Goal: Task Accomplishment & Management: Manage account settings

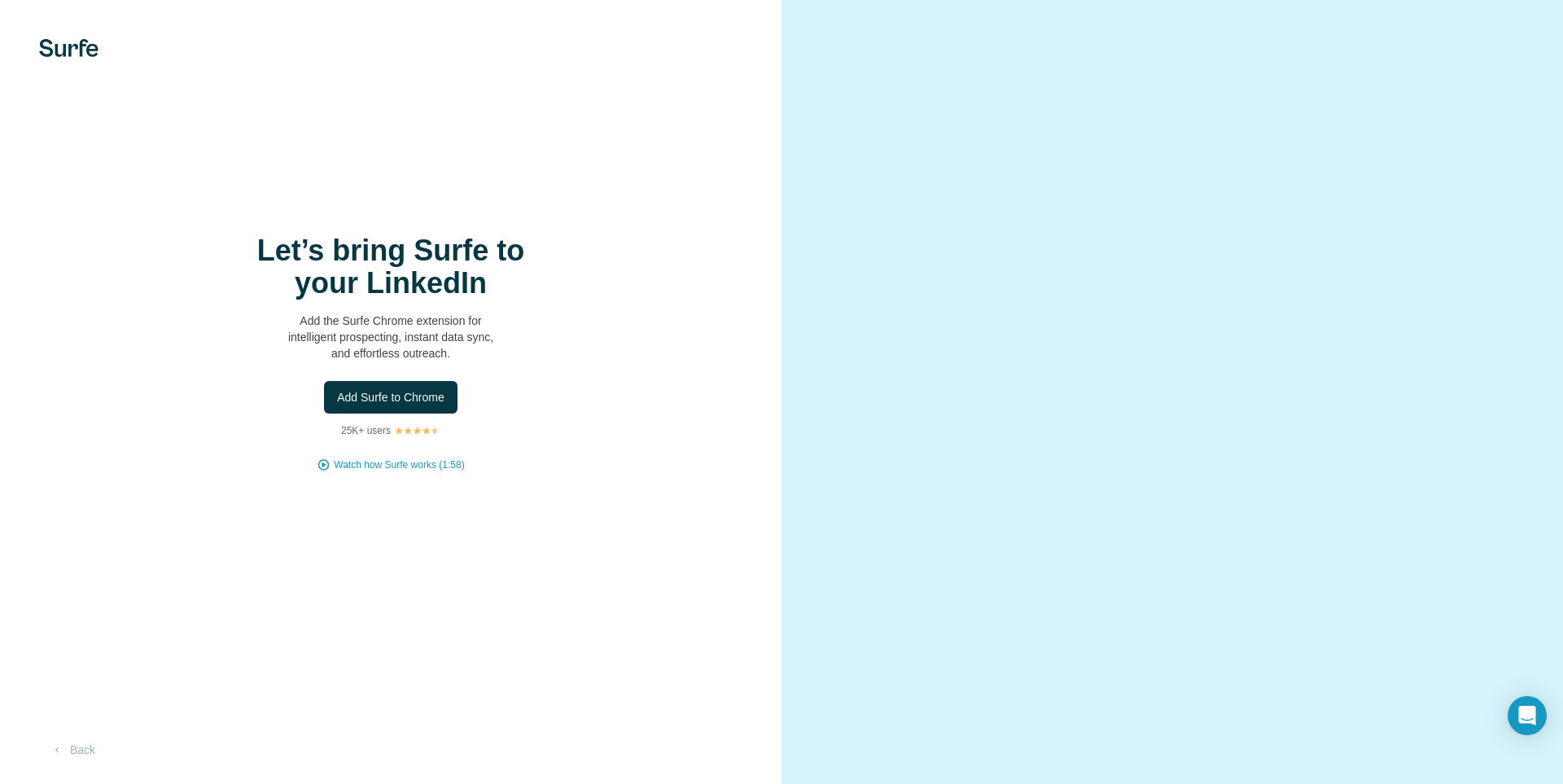
click at [620, 428] on div "Let’s bring Surfe to your LinkedIn Add the Surfe Chrome extension for intellige…" at bounding box center [391, 353] width 716 height 238
click at [337, 409] on button "Add Surfe to Chrome" at bounding box center [391, 397] width 134 height 33
click at [382, 392] on span "Add Surfe to Chrome" at bounding box center [391, 397] width 107 height 16
click at [502, 158] on div "Let’s bring Surfe to your LinkedIn Add the Surfe Chrome extension for intellige…" at bounding box center [391, 392] width 782 height 784
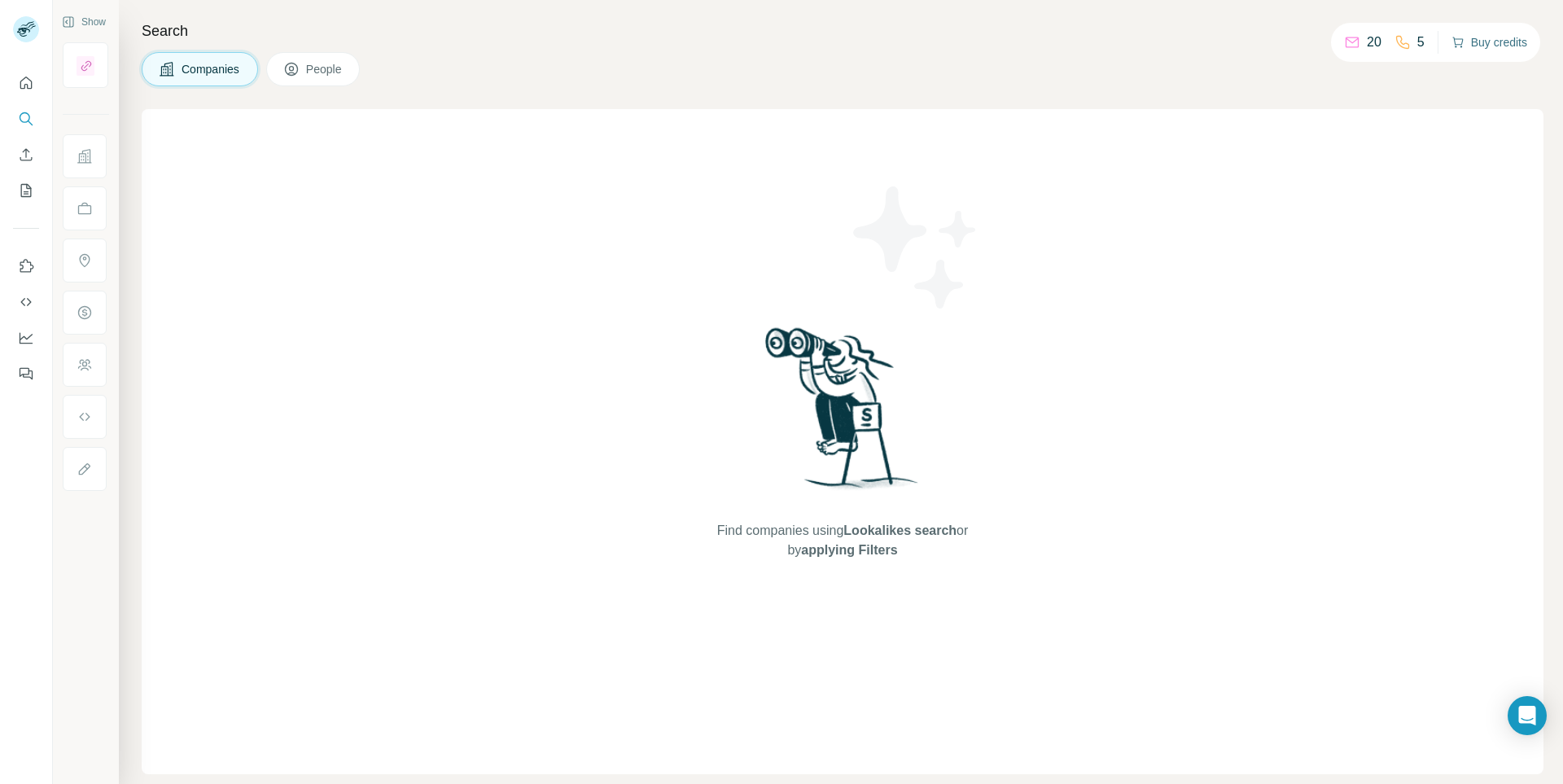
click at [1489, 46] on button "Buy credits" at bounding box center [1490, 42] width 76 height 23
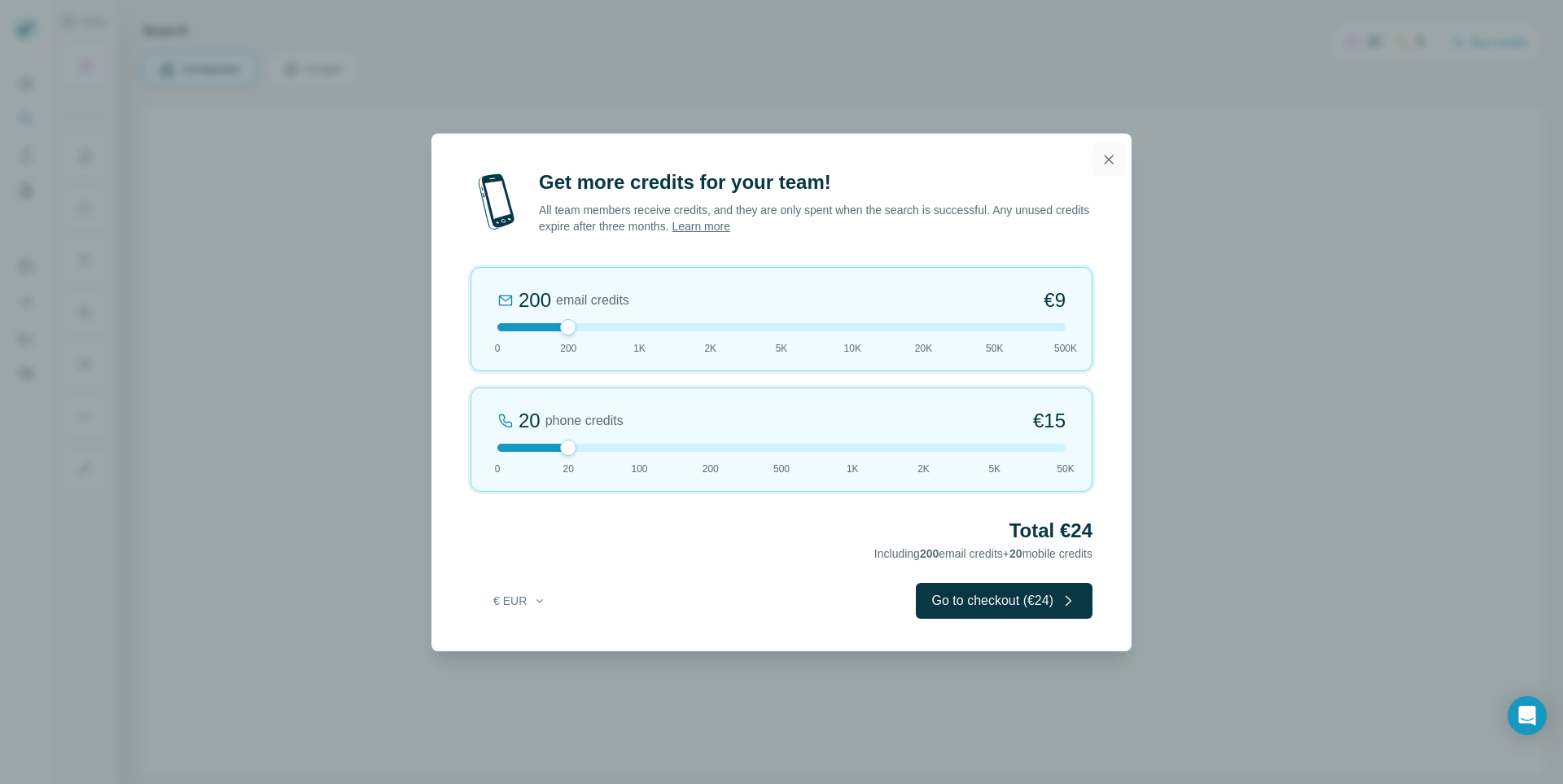
click at [1112, 159] on icon "button" at bounding box center [1109, 159] width 16 height 16
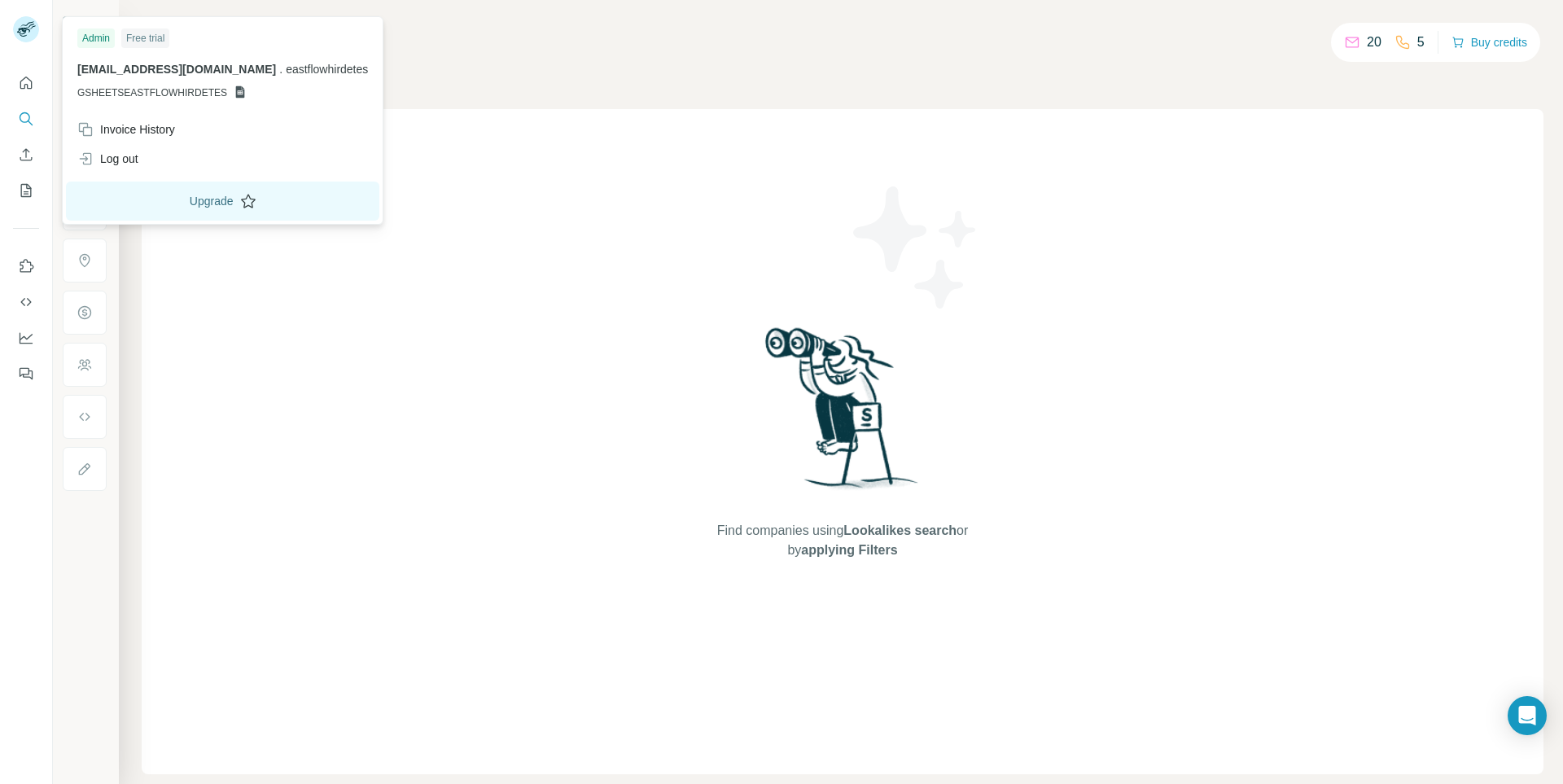
click at [195, 203] on button "Upgrade" at bounding box center [222, 201] width 314 height 39
click at [116, 155] on div "Log out" at bounding box center [107, 158] width 61 height 16
